Goal: Obtain resource: Download file/media

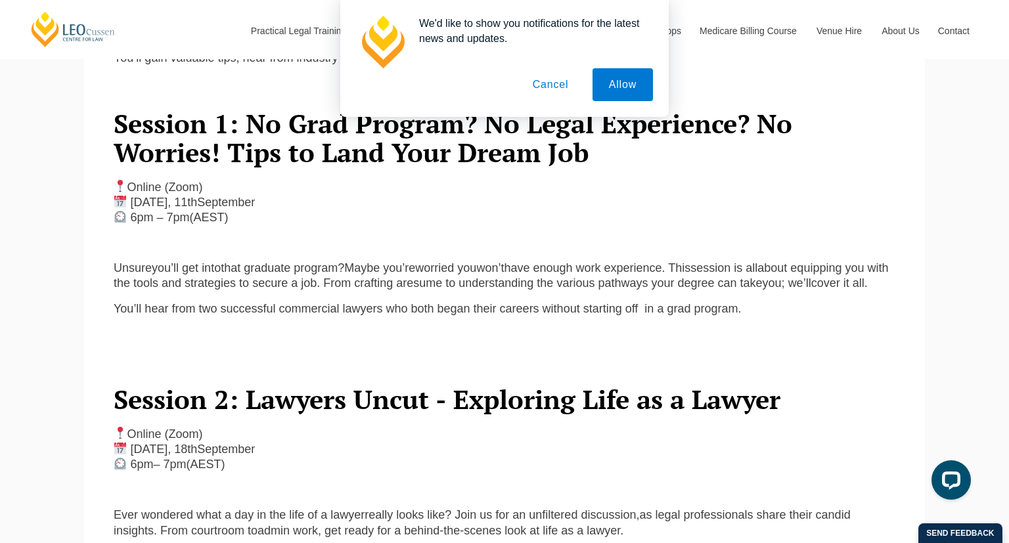
click at [550, 91] on button "Cancel" at bounding box center [550, 84] width 69 height 33
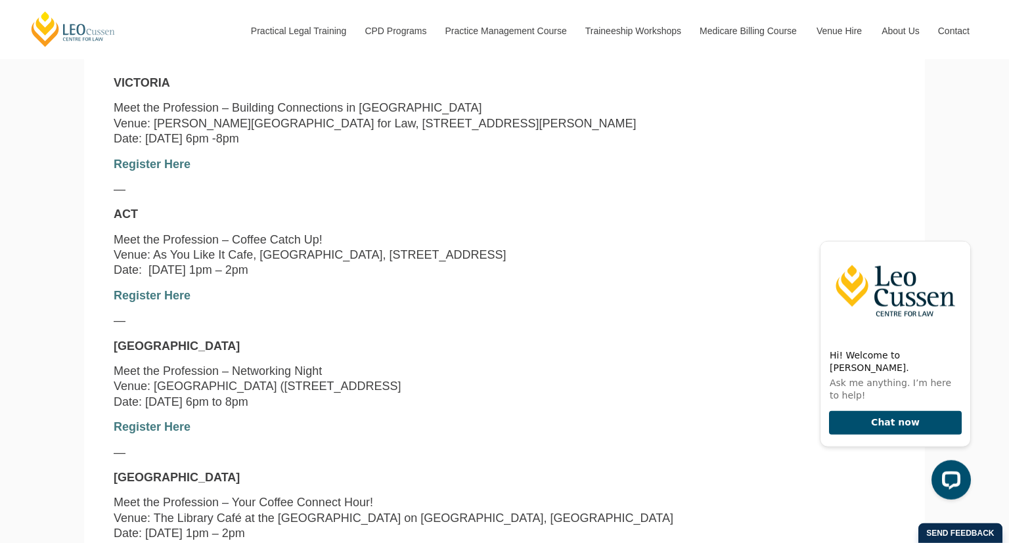
scroll to position [1237, 0]
click at [490, 353] on p "QUEENSLAND" at bounding box center [504, 345] width 781 height 15
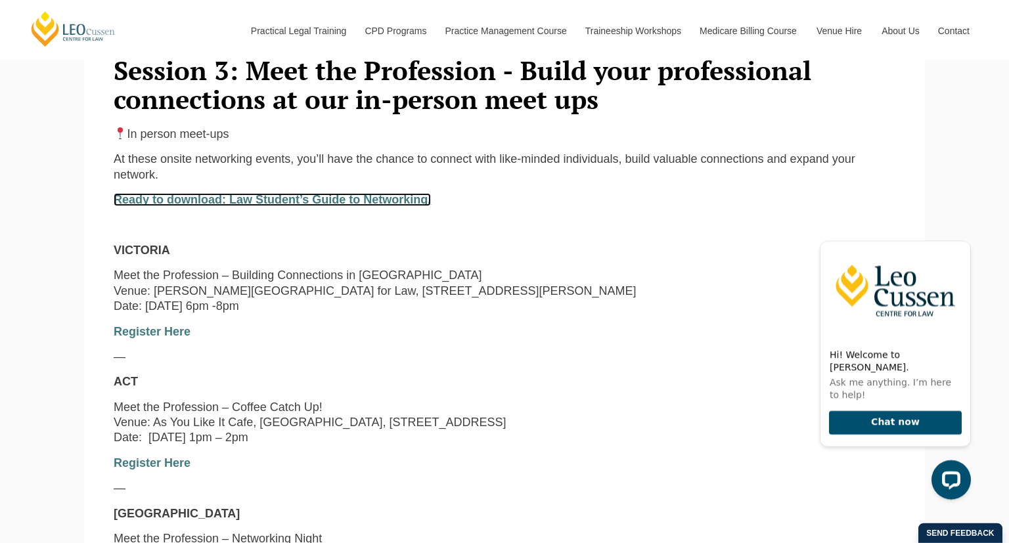
scroll to position [1072, 0]
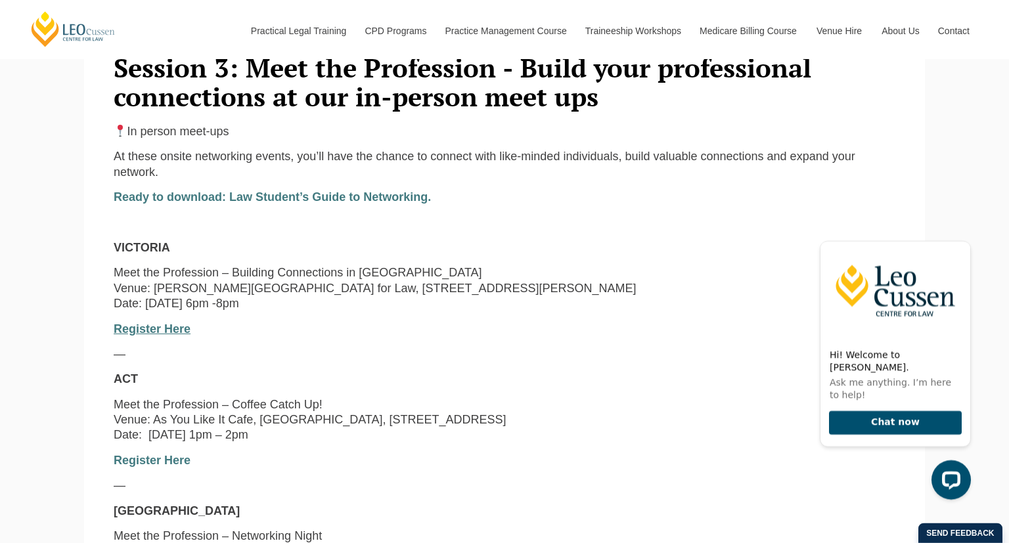
click at [177, 336] on link "Register Here" at bounding box center [152, 328] width 77 height 13
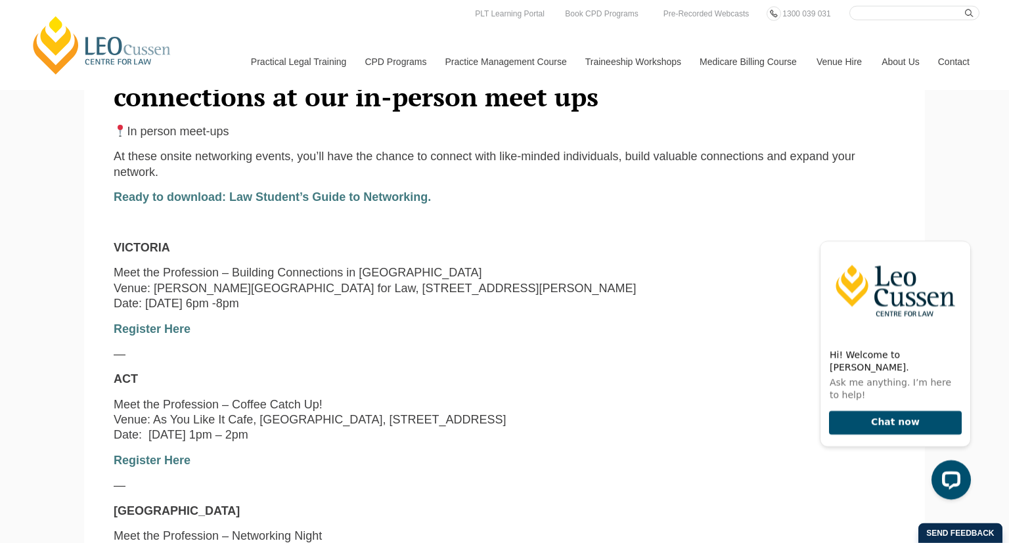
click at [376, 442] on p "Meet the Profession – Coffee Catch Up! Venue: As You Like It Cafe, Street Theat…" at bounding box center [504, 420] width 781 height 46
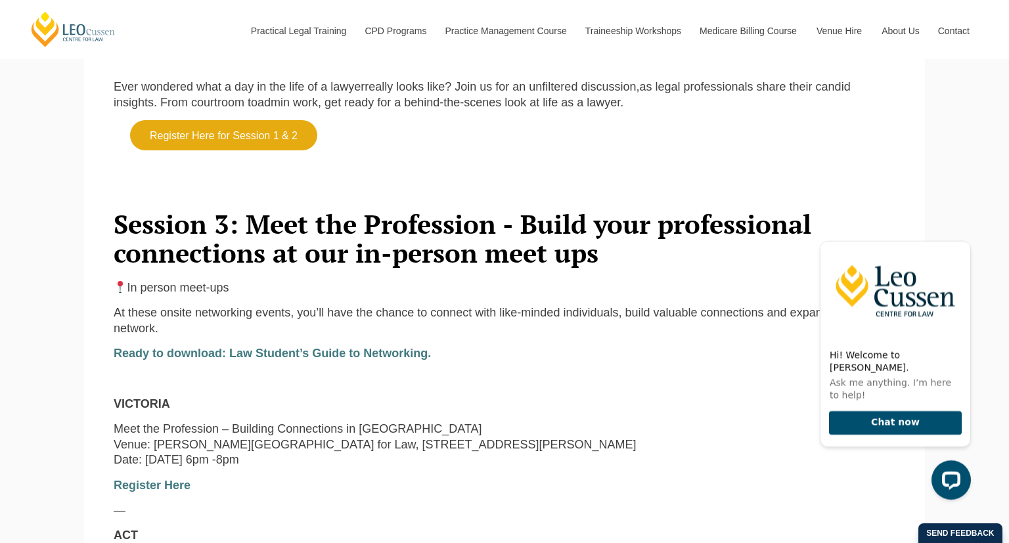
scroll to position [1131, 0]
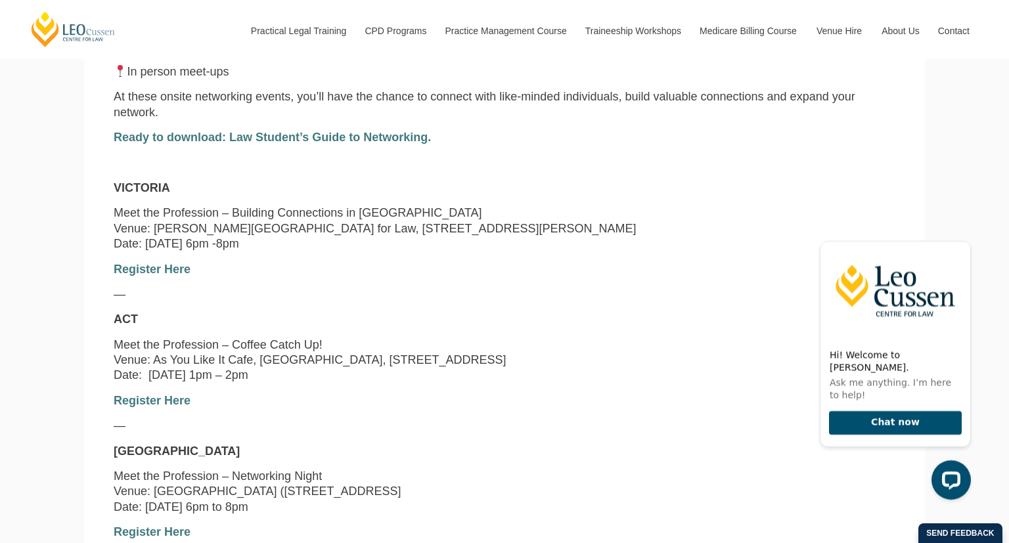
click at [153, 275] on div "In person meet-ups At these onsite networking events, you’ll have the chance to…" at bounding box center [504, 451] width 801 height 774
click at [155, 276] on link "Register Here" at bounding box center [152, 269] width 77 height 13
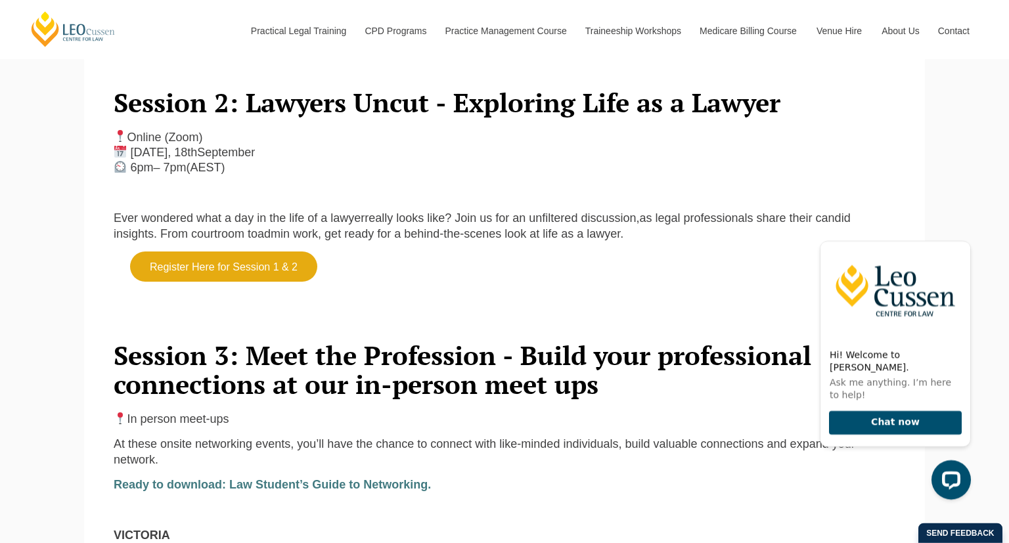
scroll to position [980, 0]
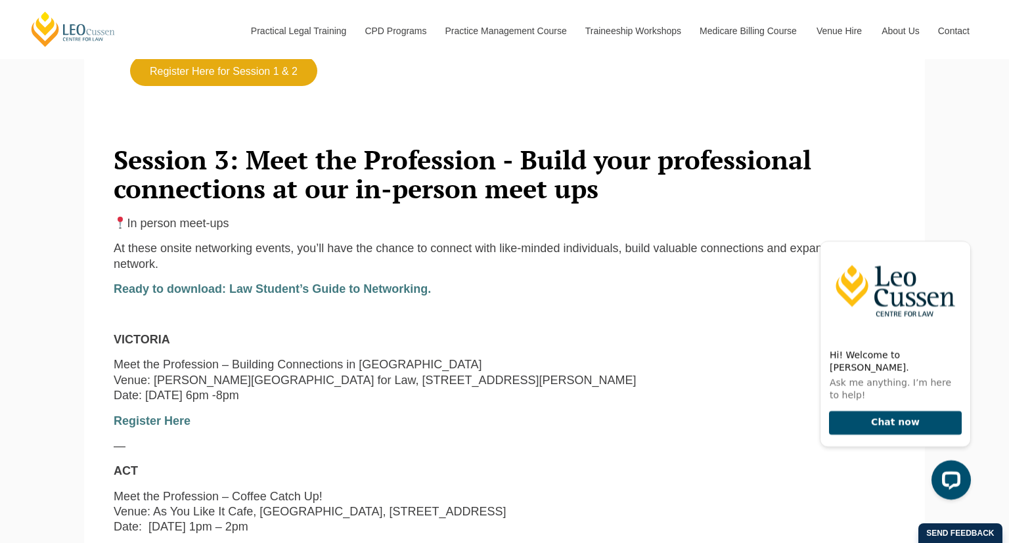
click at [468, 516] on p "Meet the Profession – Coffee Catch Up! Venue: As You Like It Cafe, Street Theat…" at bounding box center [504, 512] width 781 height 46
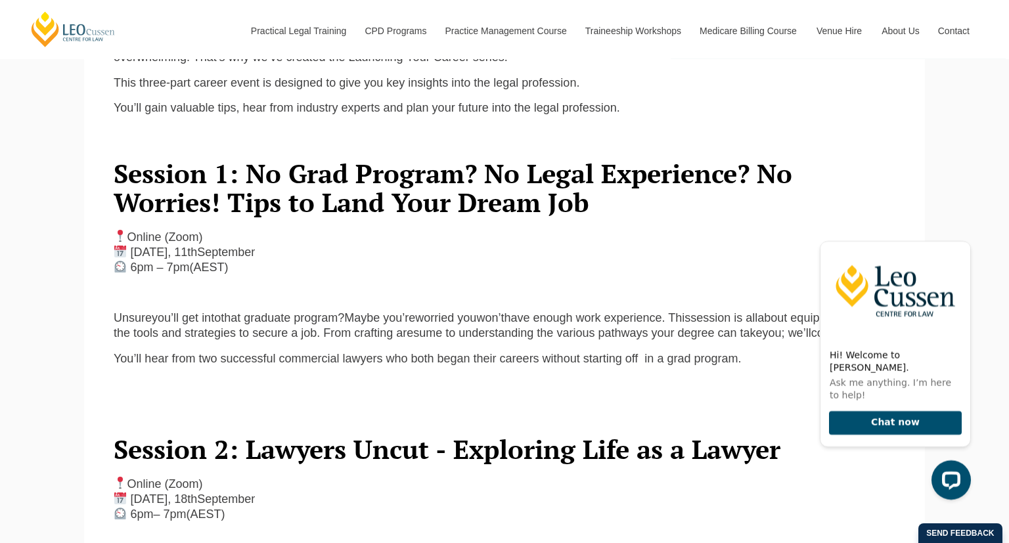
scroll to position [678, 0]
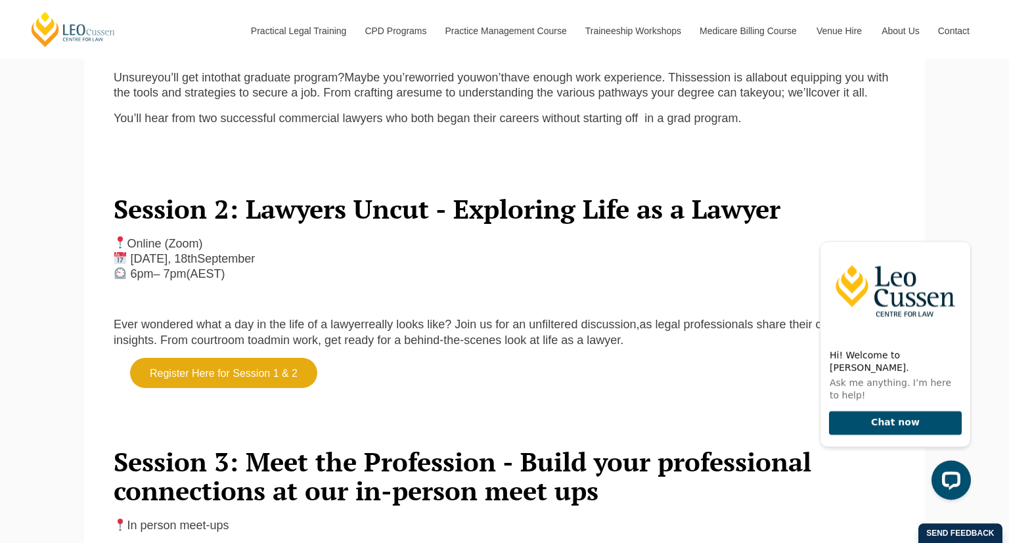
click at [245, 388] on link "Register Here for Session 1 & 2" at bounding box center [223, 373] width 187 height 30
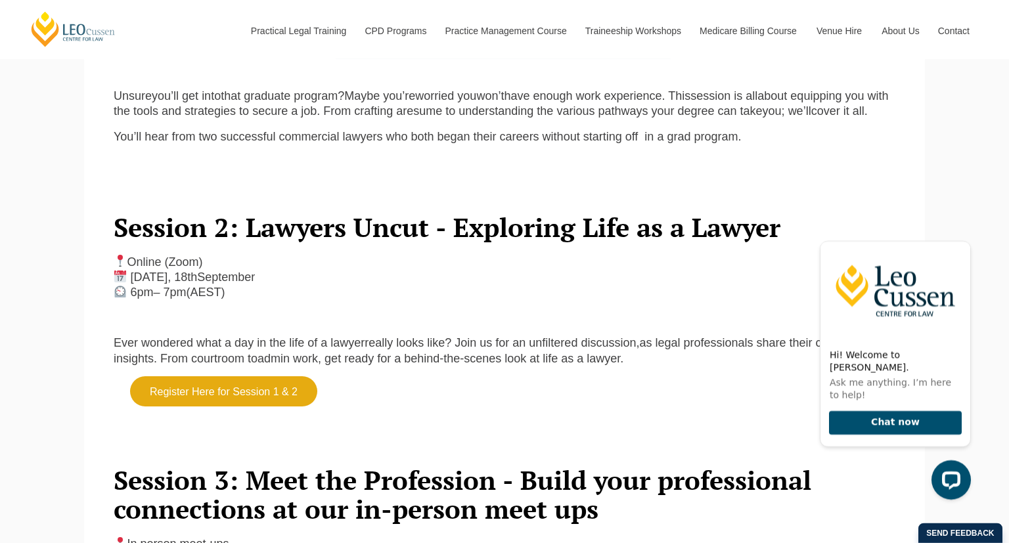
scroll to position [726, 0]
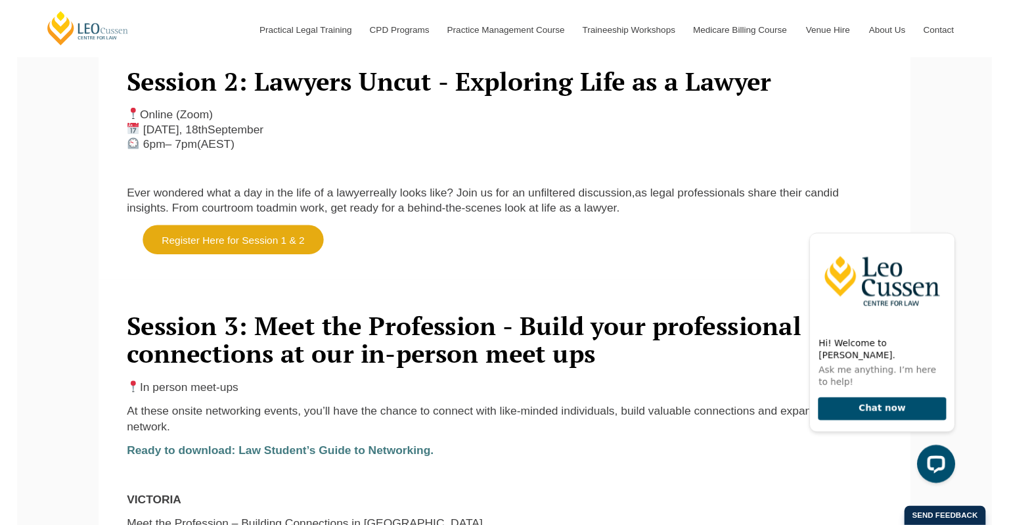
scroll to position [814, 0]
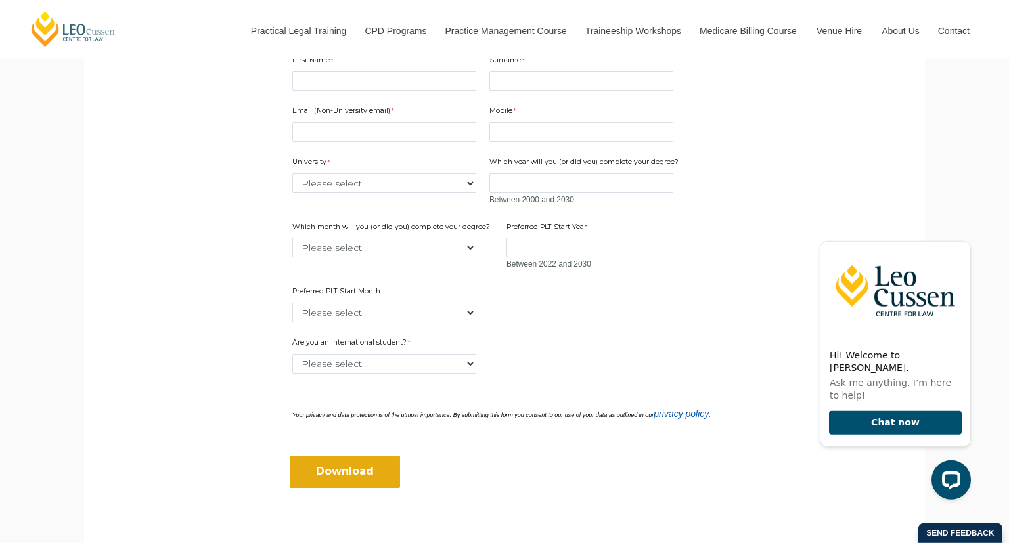
scroll to position [841, 0]
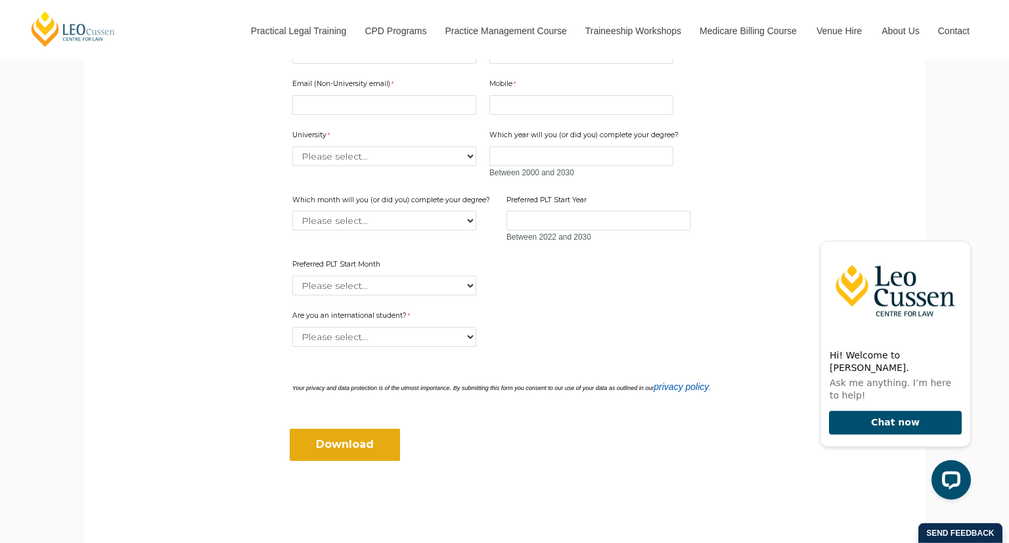
click at [584, 409] on div "Download" at bounding box center [504, 437] width 435 height 64
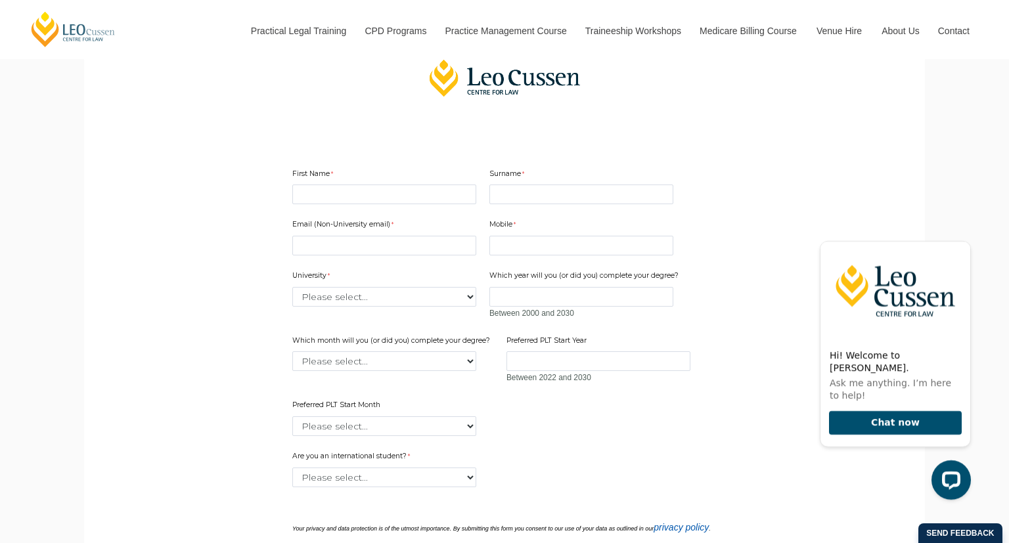
scroll to position [714, 0]
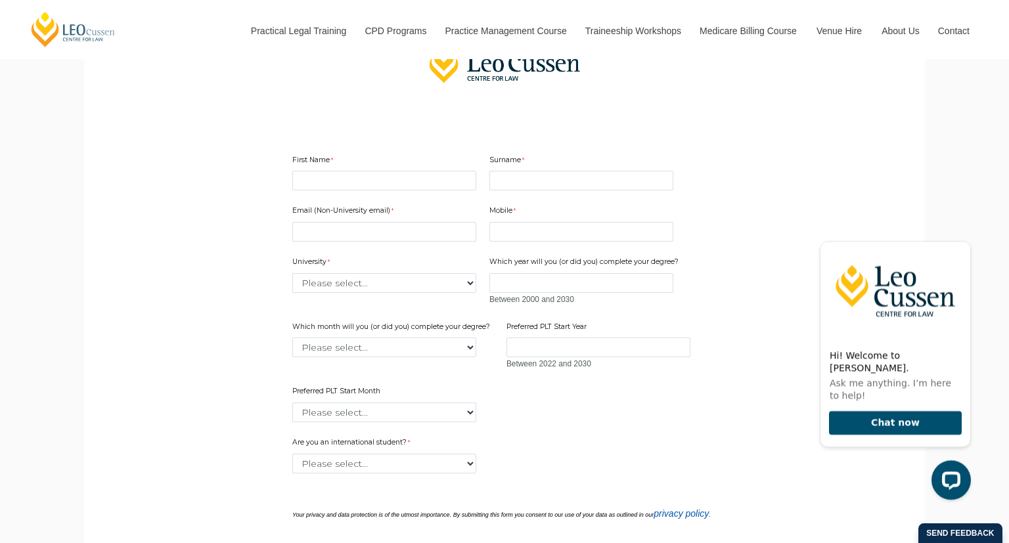
click at [370, 190] on div "First Name" at bounding box center [384, 172] width 194 height 41
click at [361, 186] on input "First Name" at bounding box center [384, 181] width 184 height 20
type input "l"
type input "elliott"
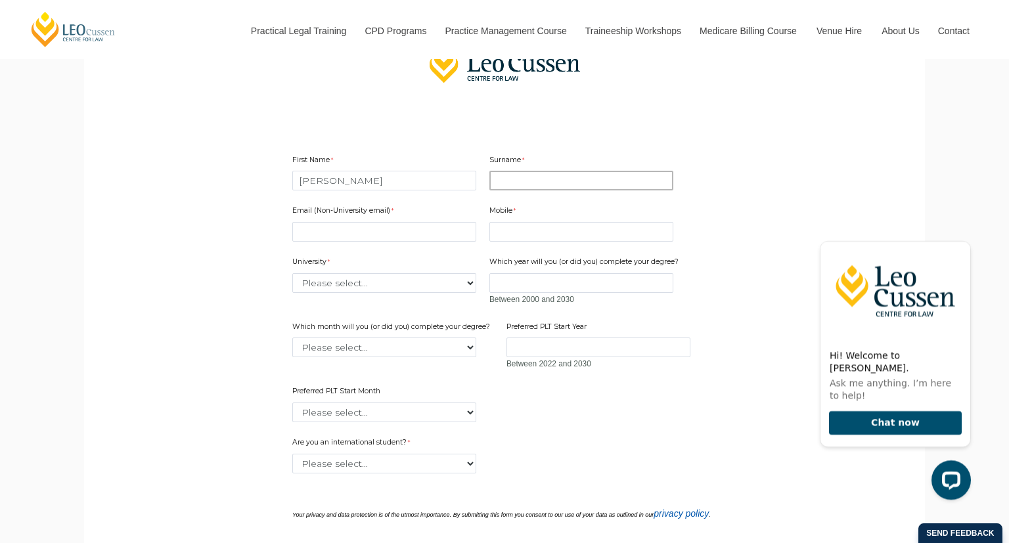
click at [526, 187] on input "Surname" at bounding box center [581, 181] width 184 height 20
type input "causovski"
click at [418, 234] on input "Email (Non-University email)" at bounding box center [384, 232] width 184 height 20
type input "causovskielliott@gmail.com"
click at [557, 237] on input "Mobile" at bounding box center [581, 232] width 184 height 20
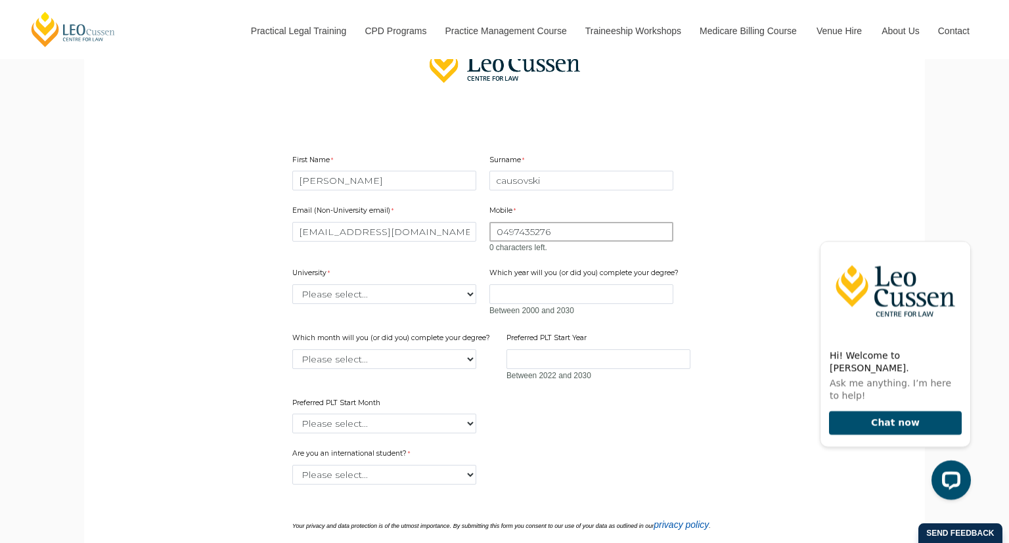
type input "0497435276"
click at [292, 284] on select "Please select... Australian Catholic University Australian National University …" at bounding box center [384, 294] width 184 height 20
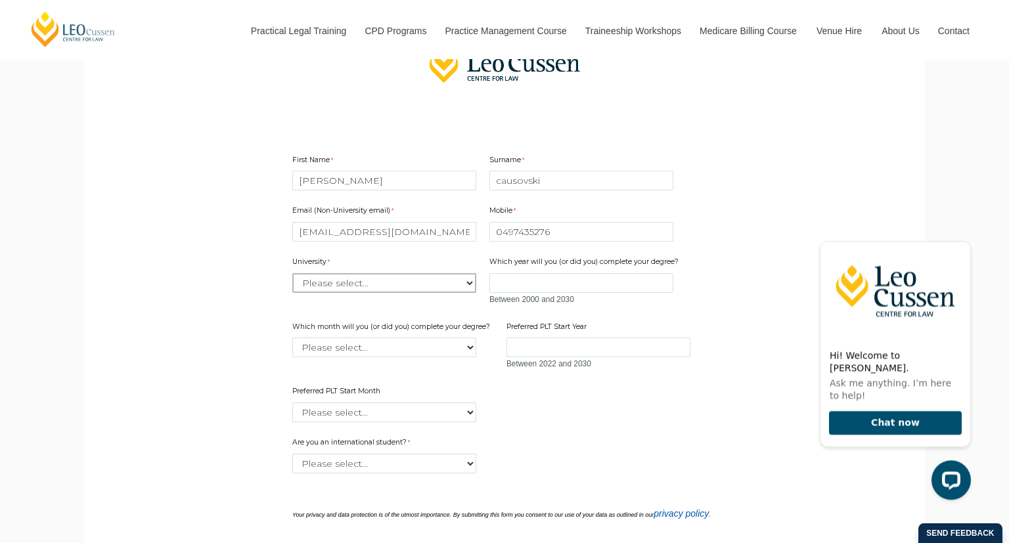
select select "tfa_2194"
click at [563, 280] on input "Which year will you (or did you) complete your degree?" at bounding box center [581, 283] width 184 height 20
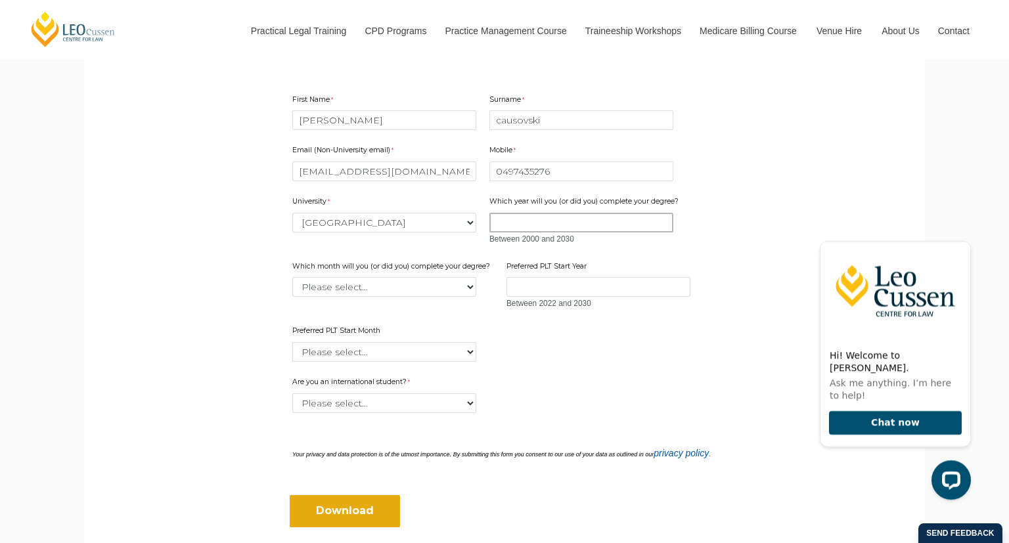
scroll to position [775, 0]
type input "2027"
click at [292, 277] on select "Please select... January February March April May June July August September Oc…" at bounding box center [384, 287] width 184 height 20
select select "tfa_2232"
click option "November" at bounding box center [0, 0] width 0 height 0
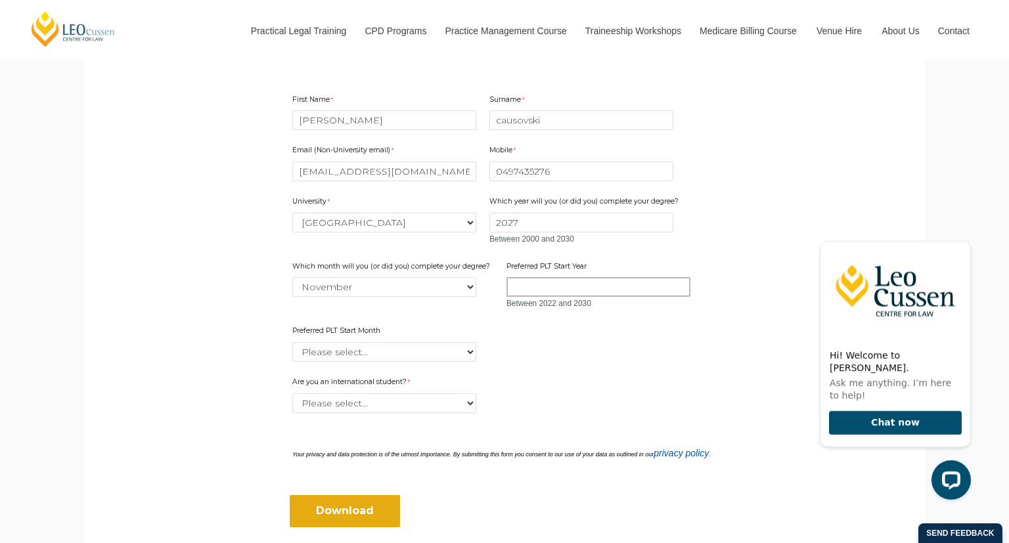
drag, startPoint x: 566, startPoint y: 282, endPoint x: 565, endPoint y: 292, distance: 9.2
click at [565, 292] on input "Preferred PLT Start Year" at bounding box center [598, 287] width 184 height 20
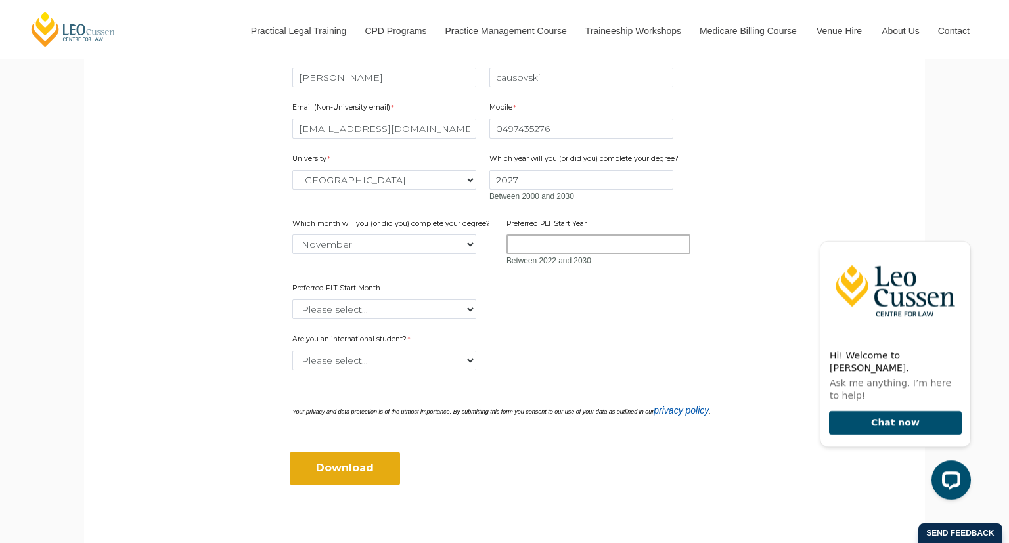
scroll to position [818, 0]
type input "2027"
click at [292, 299] on select "Please select... January February March April May June July August September Oc…" at bounding box center [384, 309] width 184 height 20
select select "tfa_2336"
click option "February" at bounding box center [0, 0] width 0 height 0
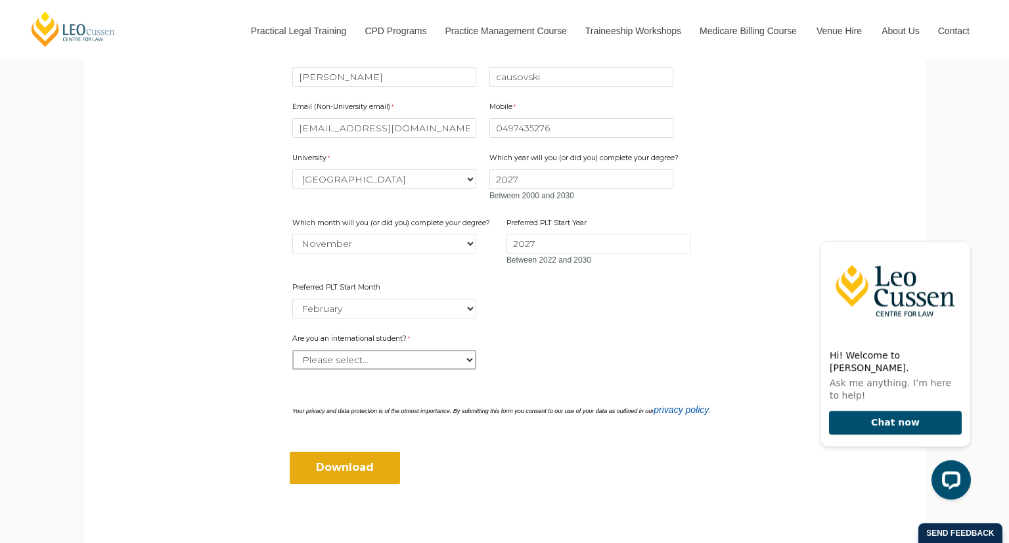
click at [292, 350] on select "Please select... Yes No" at bounding box center [384, 360] width 184 height 20
select select "tfa_60"
click option "No" at bounding box center [0, 0] width 0 height 0
click at [357, 460] on input "Download" at bounding box center [345, 468] width 110 height 32
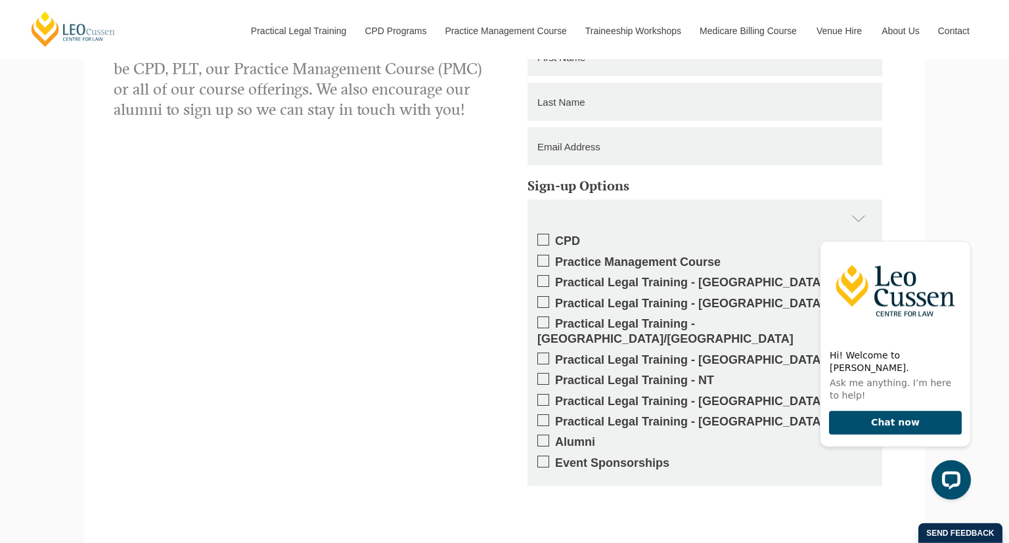
scroll to position [1464, 0]
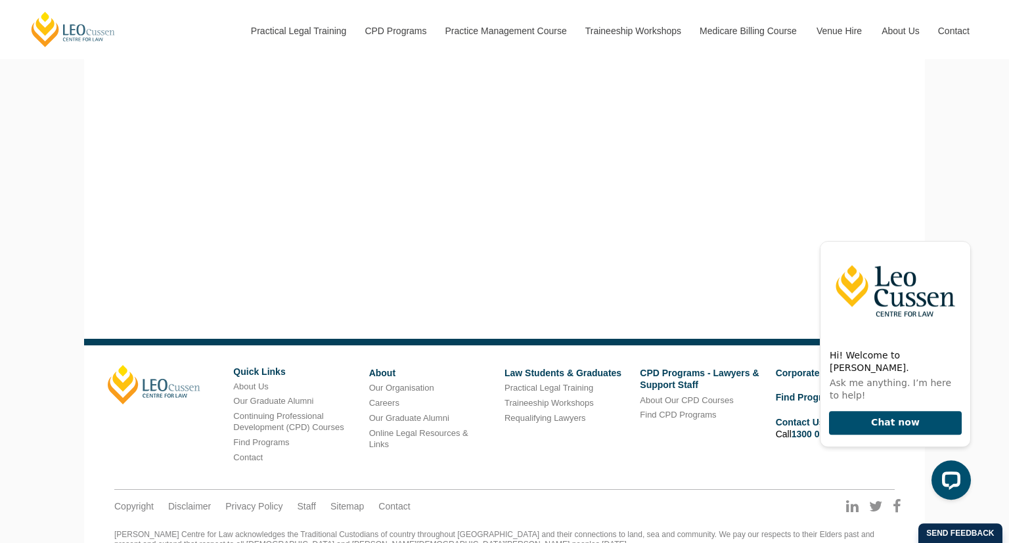
scroll to position [448, 0]
